Goal: Check status: Check status

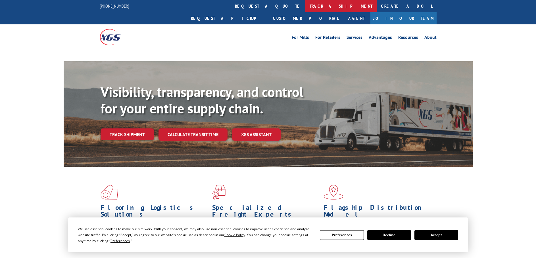
click at [305, 7] on link "track a shipment" at bounding box center [340, 6] width 71 height 12
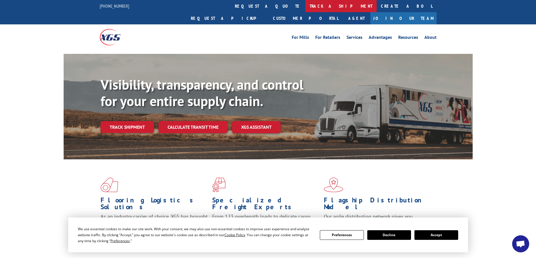
click at [305, 5] on link "track a shipment" at bounding box center [340, 6] width 71 height 12
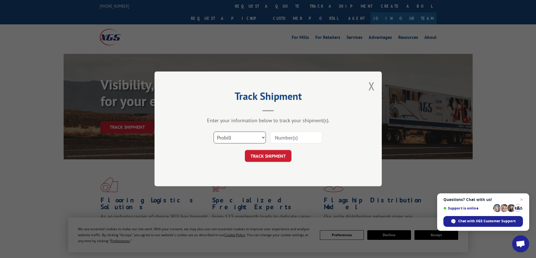
click at [244, 139] on select "Select category... Probill BOL PO" at bounding box center [239, 138] width 52 height 12
select select "bol"
click at [213, 132] on select "Select category... Probill BOL PO" at bounding box center [239, 138] width 52 height 12
paste input "442583"
type input "442583"
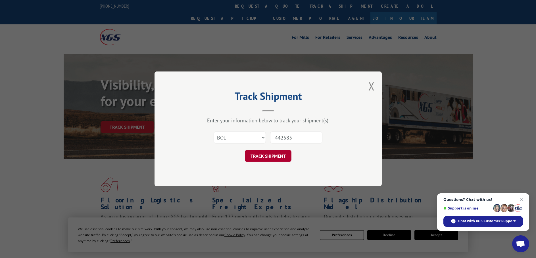
click at [260, 157] on button "TRACK SHIPMENT" at bounding box center [268, 156] width 47 height 12
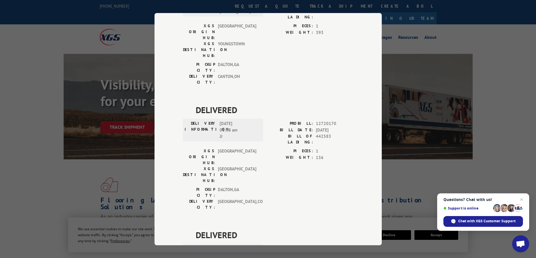
scroll to position [207, 0]
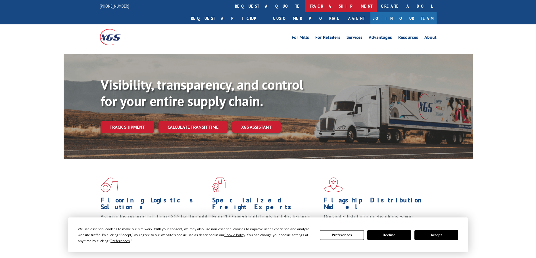
click at [305, 6] on link "track a shipment" at bounding box center [340, 6] width 71 height 12
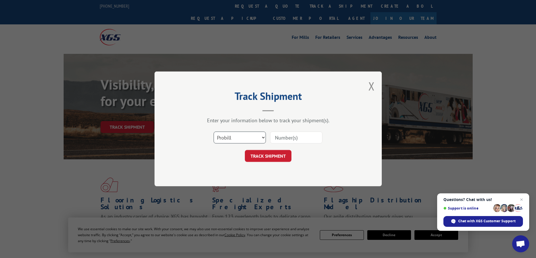
click at [237, 133] on select "Select category... Probill BOL PO" at bounding box center [239, 138] width 52 height 12
select select "po"
click at [213, 132] on select "Select category... Probill BOL PO" at bounding box center [239, 138] width 52 height 12
paste input "28547206"
type input "28547206"
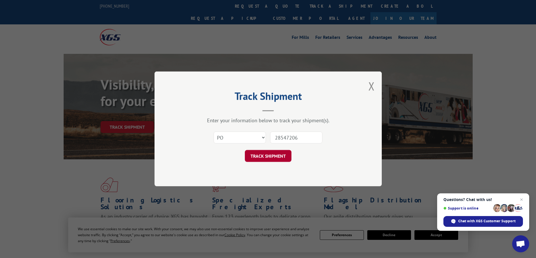
click at [267, 155] on button "TRACK SHIPMENT" at bounding box center [268, 156] width 47 height 12
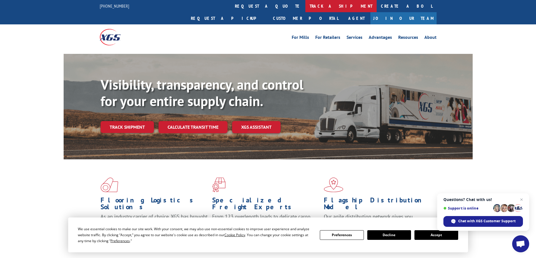
click at [305, 5] on link "track a shipment" at bounding box center [340, 6] width 71 height 12
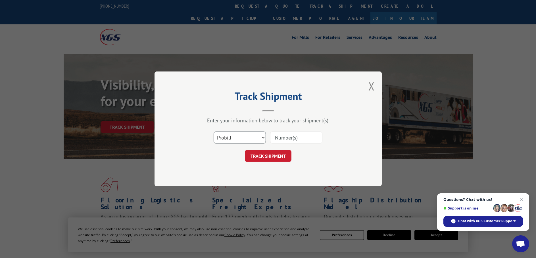
click at [247, 139] on select "Select category... Probill BOL PO" at bounding box center [239, 138] width 52 height 12
select select "bol"
click at [213, 132] on select "Select category... Probill BOL PO" at bounding box center [239, 138] width 52 height 12
paste input "442583"
type input "442583"
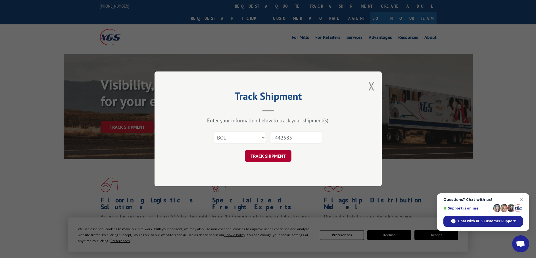
click at [255, 157] on button "TRACK SHIPMENT" at bounding box center [268, 156] width 47 height 12
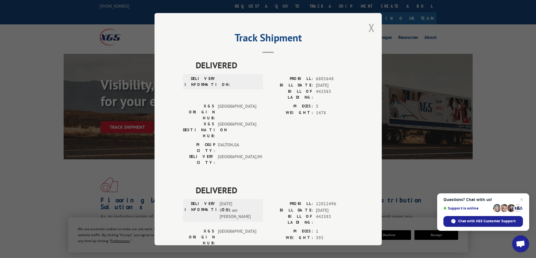
click at [368, 29] on button "Close modal" at bounding box center [371, 27] width 6 height 15
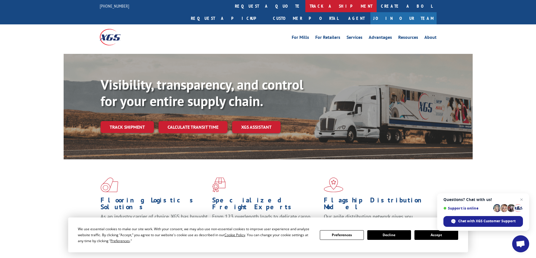
click at [305, 6] on link "track a shipment" at bounding box center [340, 6] width 71 height 12
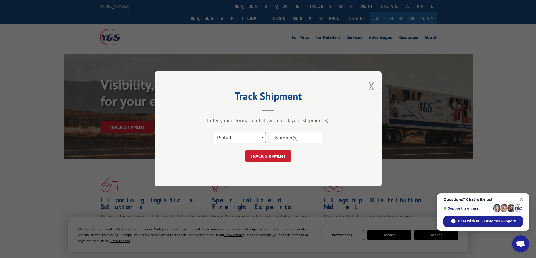
click at [247, 139] on select "Select category... Probill BOL PO" at bounding box center [239, 138] width 52 height 12
select select "po"
click at [213, 132] on select "Select category... Probill BOL PO" at bounding box center [239, 138] width 52 height 12
click at [286, 139] on input at bounding box center [296, 138] width 52 height 12
type input "28402628"
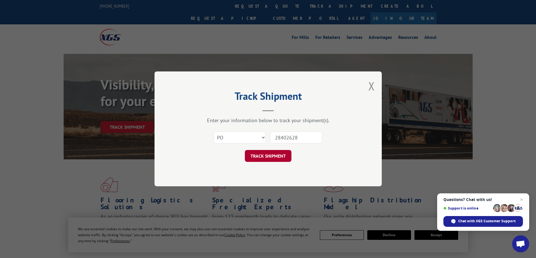
click at [263, 159] on button "TRACK SHIPMENT" at bounding box center [268, 156] width 47 height 12
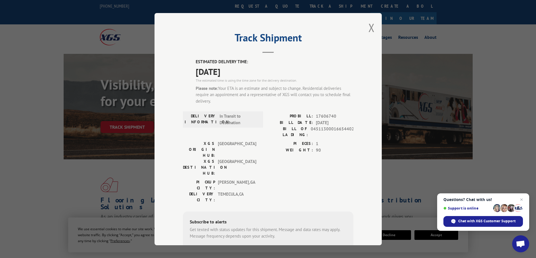
drag, startPoint x: 241, startPoint y: 72, endPoint x: 193, endPoint y: 60, distance: 49.9
click at [191, 60] on div "ESTIMATED DELIVERY TIME: [DATE] The estimated time is using the time zone for t…" at bounding box center [268, 174] width 170 height 230
copy div "ESTIMATED DELIVERY TIME: [DATE]"
